Goal: Task Accomplishment & Management: Manage account settings

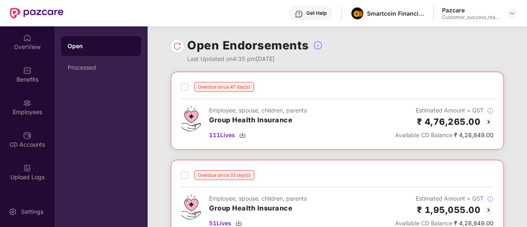
scroll to position [59, 0]
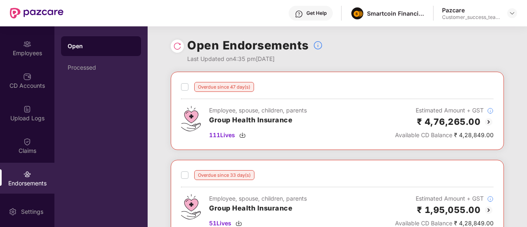
click at [100, 197] on div "Open Processed" at bounding box center [100, 126] width 93 height 201
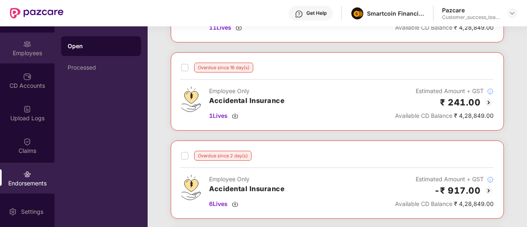
click at [38, 49] on div "Employees" at bounding box center [27, 53] width 54 height 8
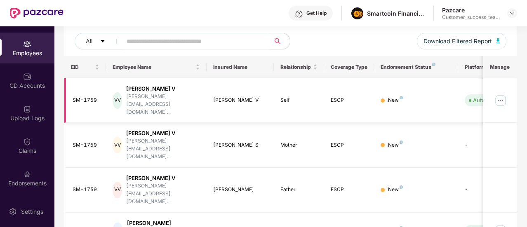
scroll to position [98, 0]
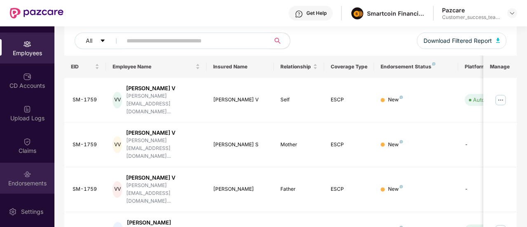
click at [34, 174] on div "Endorsements" at bounding box center [27, 178] width 54 height 31
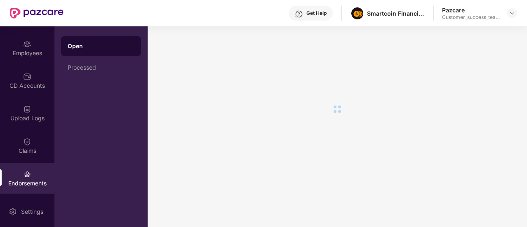
scroll to position [0, 0]
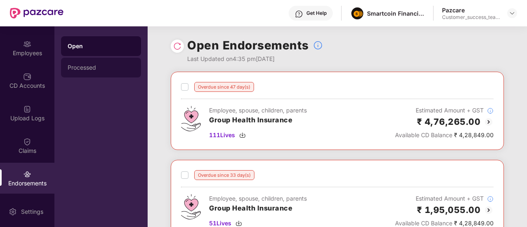
click at [115, 71] on div "Processed" at bounding box center [101, 68] width 80 height 20
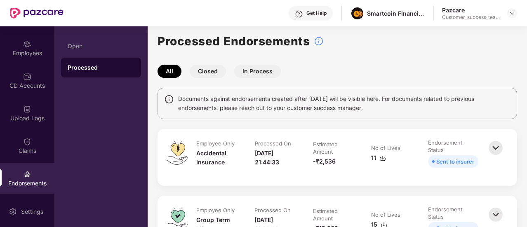
scroll to position [7, 0]
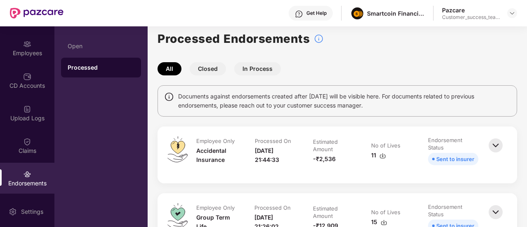
click at [253, 66] on button "In Process" at bounding box center [257, 68] width 47 height 13
click at [215, 68] on button "Closed" at bounding box center [208, 68] width 36 height 13
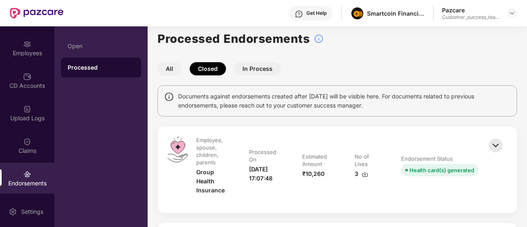
click at [173, 68] on button "All" at bounding box center [170, 68] width 24 height 13
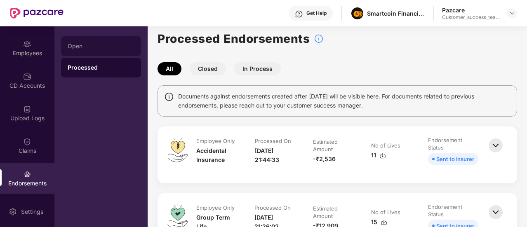
click at [93, 46] on div "Open" at bounding box center [101, 46] width 67 height 7
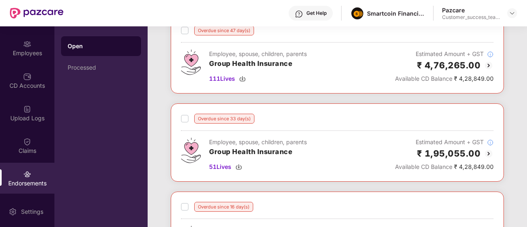
scroll to position [0, 0]
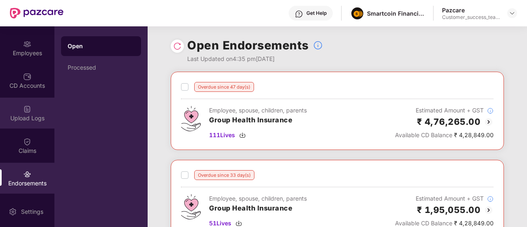
click at [27, 113] on img at bounding box center [27, 109] width 8 height 8
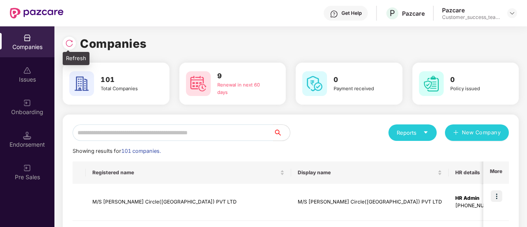
click at [69, 47] on div at bounding box center [69, 43] width 13 height 13
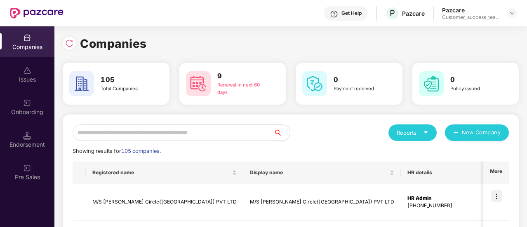
click at [179, 133] on input "text" at bounding box center [173, 133] width 201 height 16
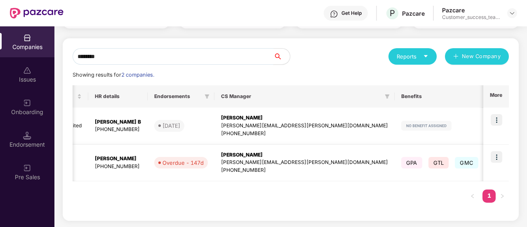
scroll to position [0, 217]
type input "********"
click at [501, 154] on img at bounding box center [497, 157] width 12 height 12
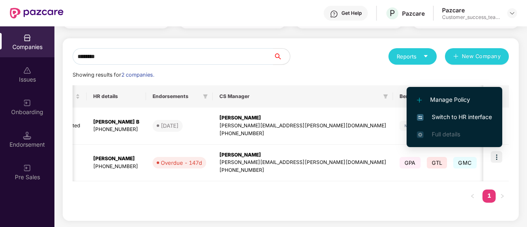
click at [466, 116] on span "Switch to HR interface" at bounding box center [454, 117] width 75 height 9
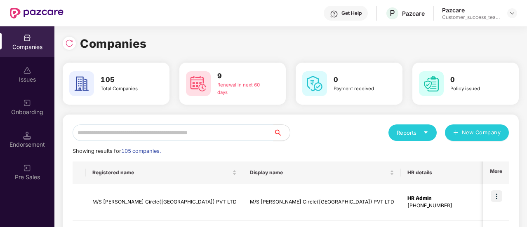
click at [170, 132] on input "text" at bounding box center [173, 133] width 201 height 16
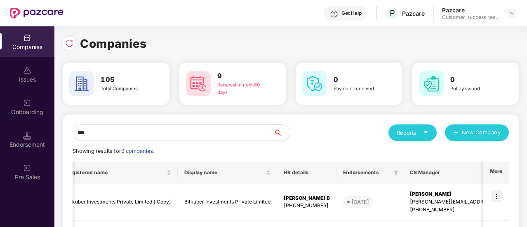
scroll to position [76, 0]
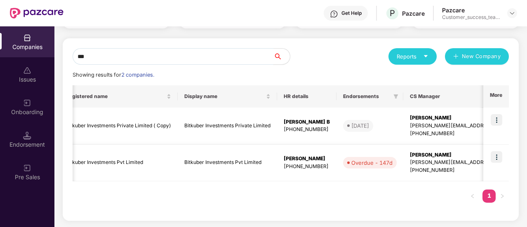
type input "***"
click at [501, 160] on img at bounding box center [497, 157] width 12 height 12
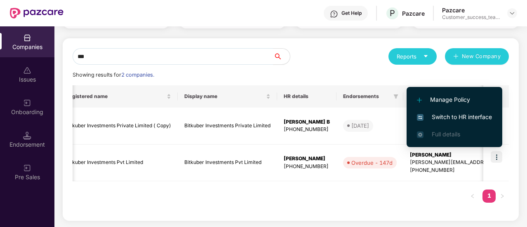
click at [469, 112] on li "Switch to HR interface" at bounding box center [455, 116] width 96 height 17
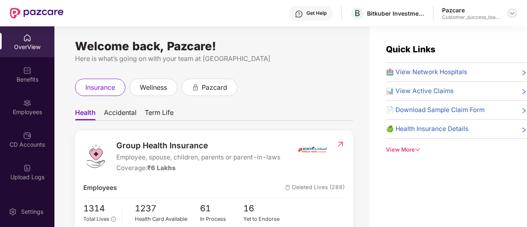
click at [514, 11] on img at bounding box center [512, 13] width 7 height 7
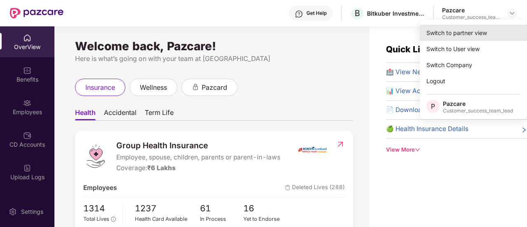
click at [480, 31] on div "Switch to partner view" at bounding box center [473, 33] width 107 height 16
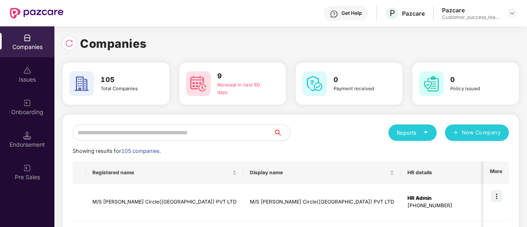
click at [165, 127] on input "text" at bounding box center [173, 133] width 201 height 16
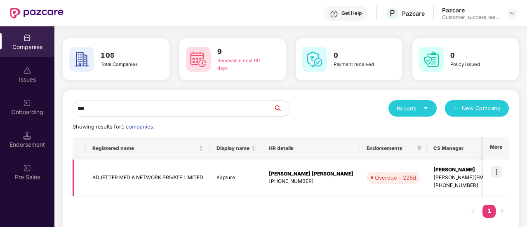
scroll to position [24, 0]
type input "***"
click at [494, 175] on img at bounding box center [497, 173] width 12 height 12
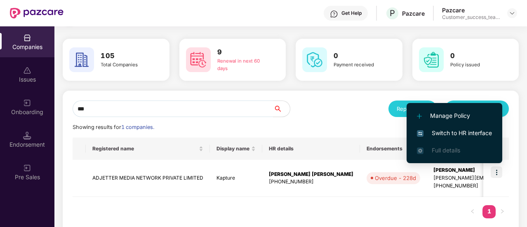
click at [472, 136] on span "Switch to HR interface" at bounding box center [454, 133] width 75 height 9
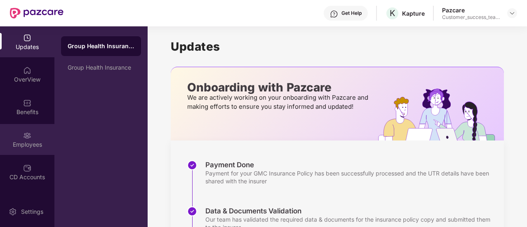
click at [39, 151] on div "Employees" at bounding box center [27, 139] width 54 height 31
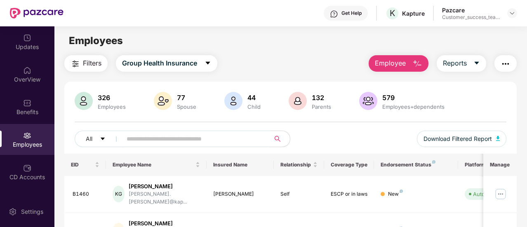
click at [165, 142] on input "text" at bounding box center [193, 139] width 132 height 12
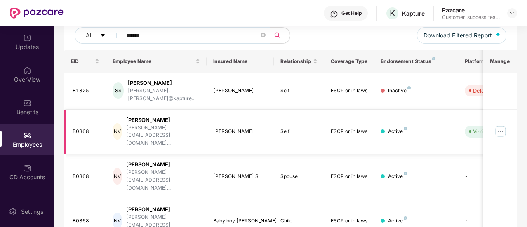
scroll to position [107, 0]
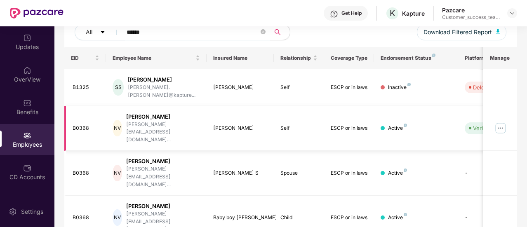
type input "******"
click at [507, 122] on img at bounding box center [500, 128] width 13 height 13
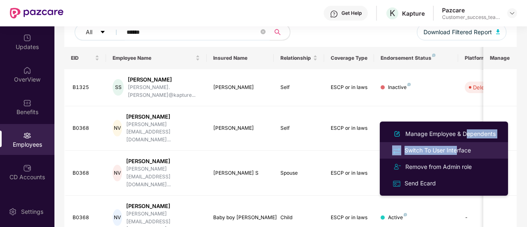
drag, startPoint x: 462, startPoint y: 132, endPoint x: 458, endPoint y: 143, distance: 11.1
click at [458, 143] on ul "Manage Employee & Dependents Switch To User Interface Remove from Admin role Se…" at bounding box center [444, 159] width 128 height 74
click at [457, 146] on div "Switch To User Interface" at bounding box center [438, 150] width 70 height 9
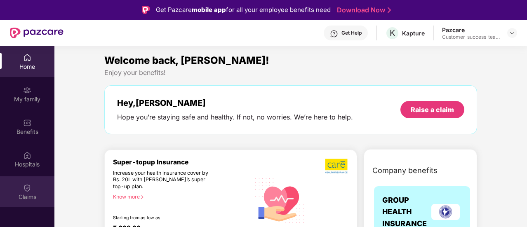
click at [27, 182] on div "Claims" at bounding box center [27, 191] width 54 height 31
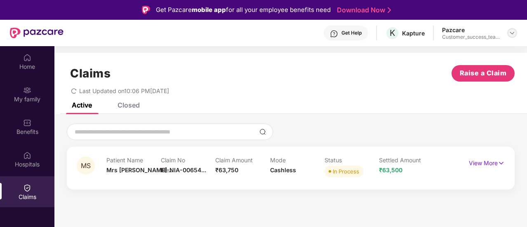
click at [509, 35] on img at bounding box center [512, 33] width 7 height 7
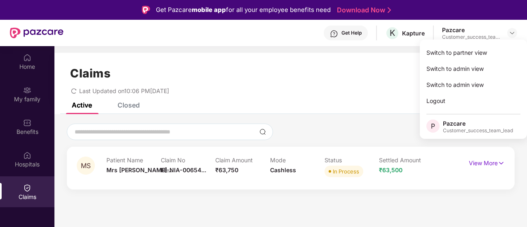
click at [355, 70] on div "Claims Raise a Claim" at bounding box center [291, 73] width 448 height 16
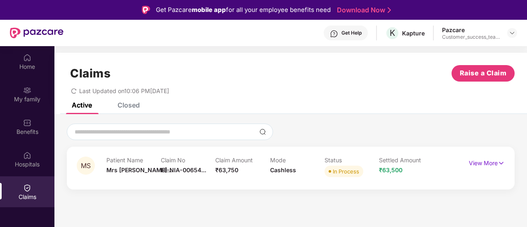
click at [125, 108] on div "Closed" at bounding box center [129, 105] width 22 height 8
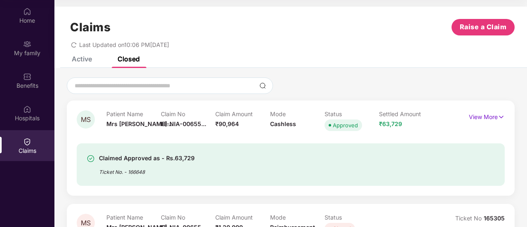
click at [78, 52] on div "Claims Raise a Claim Last Updated on 10:06 PM, 21 Sep 2025" at bounding box center [290, 32] width 473 height 50
click at [79, 54] on div "Claims Raise a Claim Last Updated on 10:06 PM, 21 Sep 2025" at bounding box center [290, 32] width 473 height 50
click at [78, 58] on div "Active" at bounding box center [82, 59] width 20 height 8
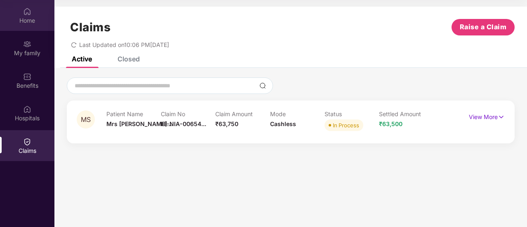
click at [33, 20] on div "Home" at bounding box center [27, 20] width 54 height 8
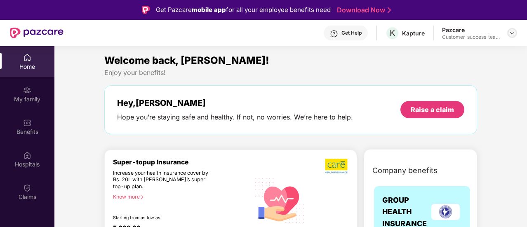
click at [513, 33] on img at bounding box center [512, 33] width 7 height 7
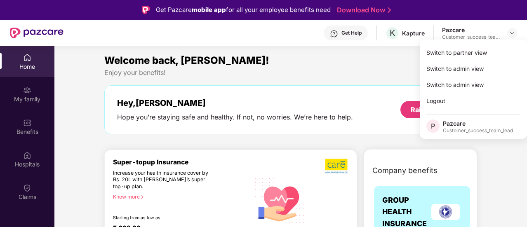
click at [36, 37] on img at bounding box center [37, 33] width 54 height 11
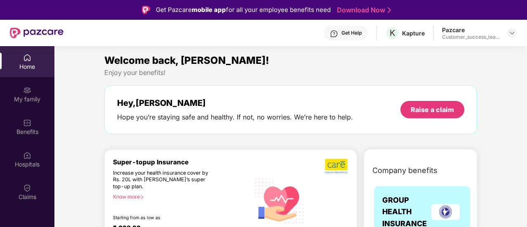
click at [19, 34] on img at bounding box center [37, 33] width 54 height 11
